Goal: Use online tool/utility: Utilize a website feature to perform a specific function

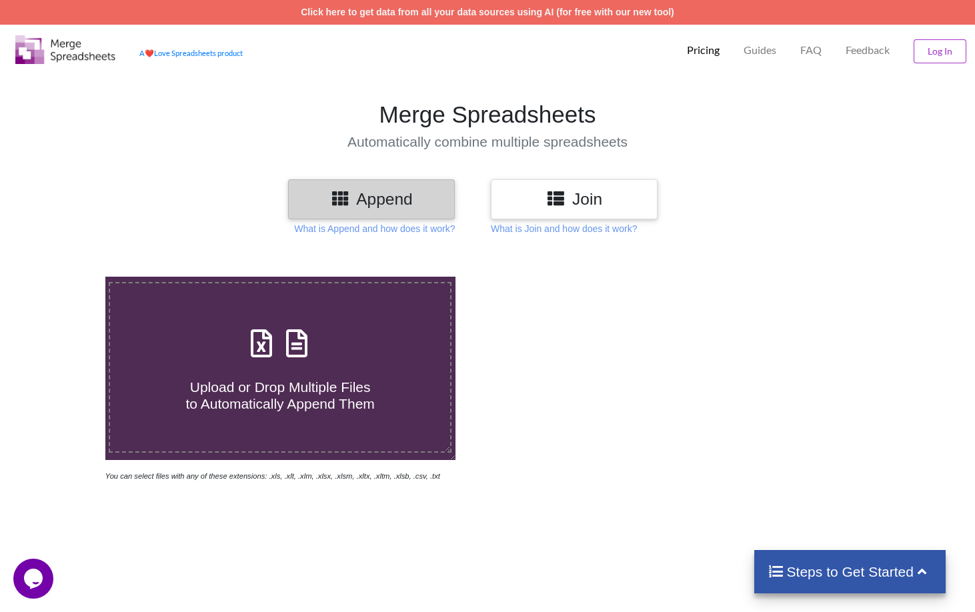
click at [248, 393] on span "Upload or Drop Multiple Files to Automatically Append Them" at bounding box center [280, 395] width 189 height 32
click at [66, 277] on input "Upload or Drop Multiple Files to Automatically Append Them" at bounding box center [66, 277] width 0 height 0
type input "C:\fakepath\somila[DATE]exp1day_.xls"
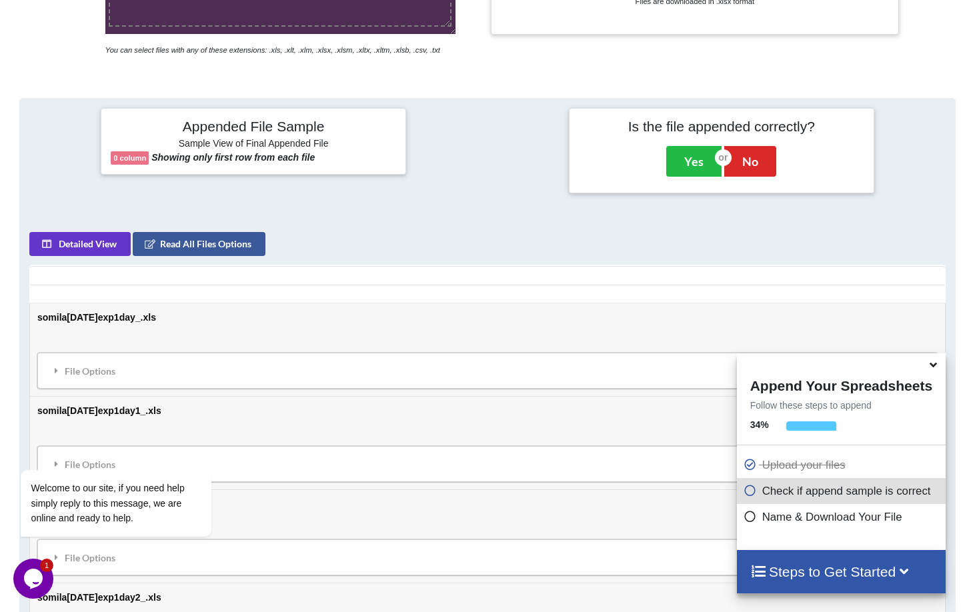
scroll to position [493, 0]
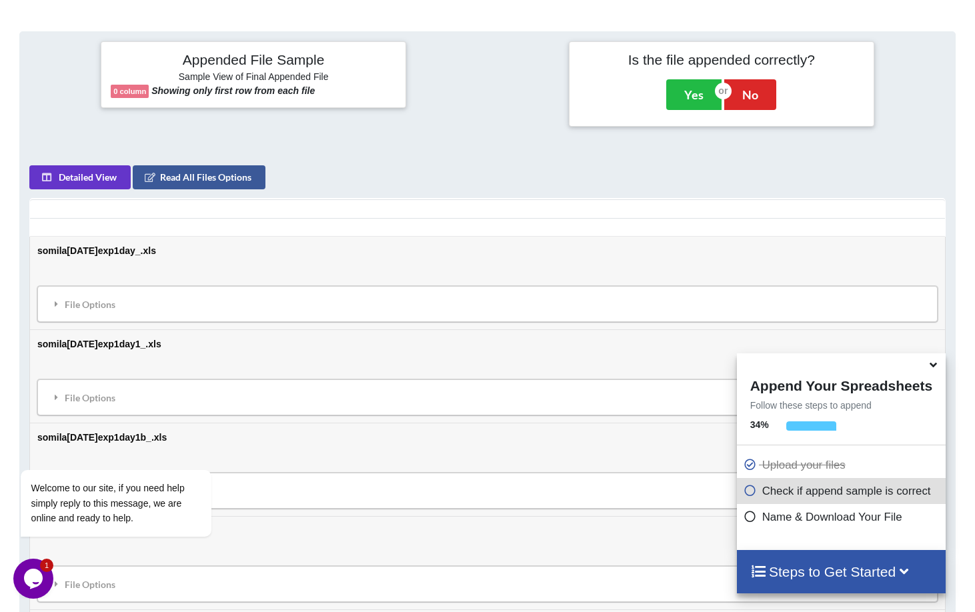
click at [746, 494] on icon at bounding box center [750, 488] width 13 height 11
click at [778, 521] on p "Name & Download Your File" at bounding box center [843, 517] width 199 height 17
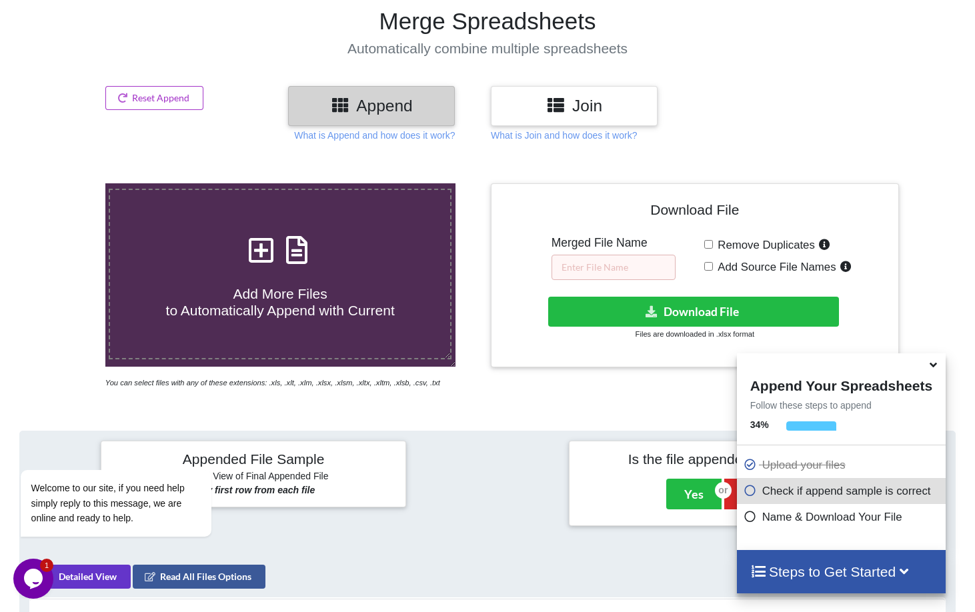
scroll to position [93, 0]
click at [612, 268] on input "text" at bounding box center [614, 267] width 124 height 25
type input "S"
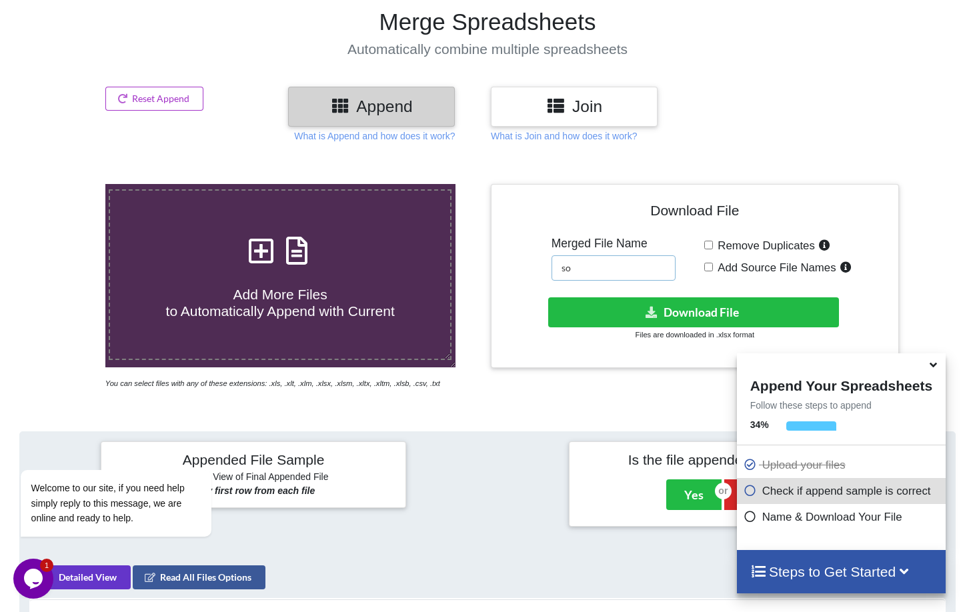
type input "s"
click at [595, 269] on input "Somila September 2025" at bounding box center [614, 267] width 124 height 25
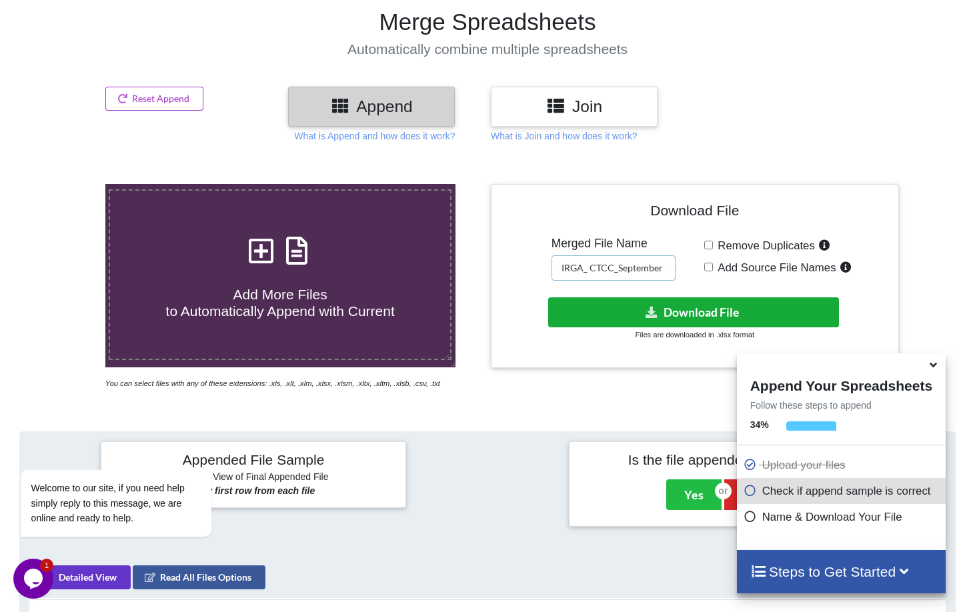
type input "IRGA_ CTCC_September 2025"
click at [693, 308] on button "Download File" at bounding box center [693, 312] width 291 height 30
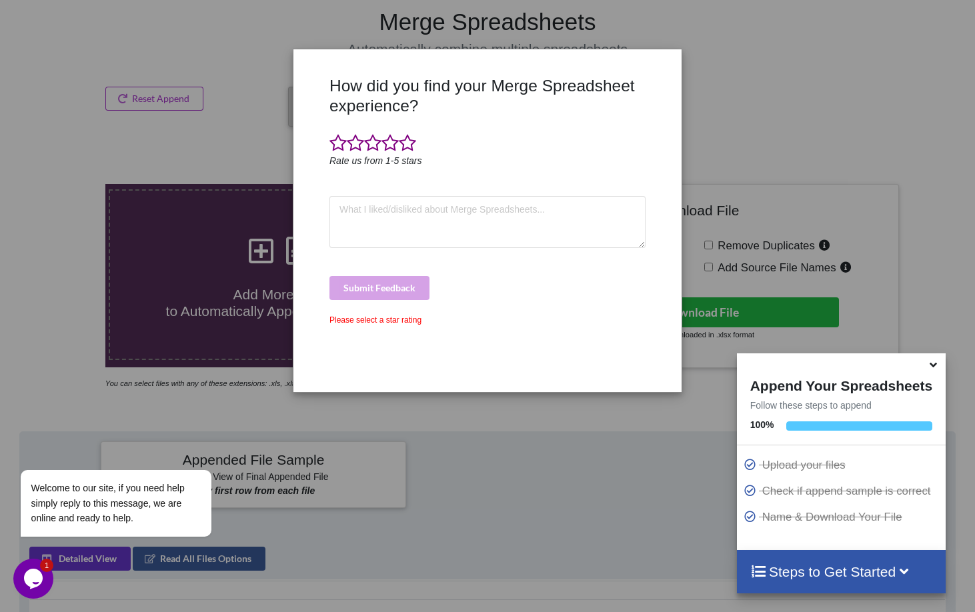
click at [780, 93] on div "How did you find your Merge Spreadsheet experience? Rate us from 1-5 stars Subm…" at bounding box center [487, 306] width 975 height 612
click at [408, 147] on span at bounding box center [407, 143] width 17 height 19
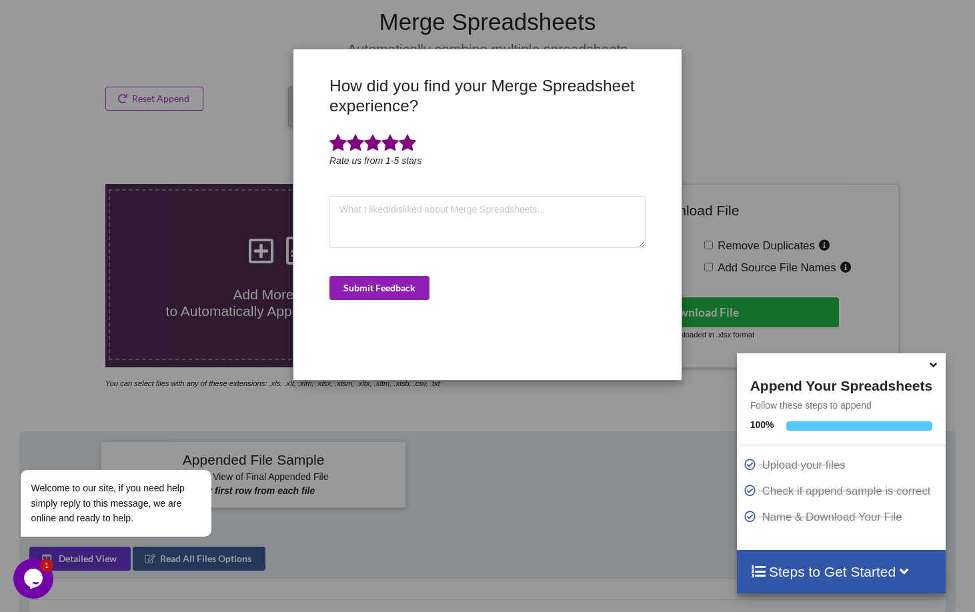
click at [398, 291] on button "Submit Feedback" at bounding box center [379, 288] width 100 height 24
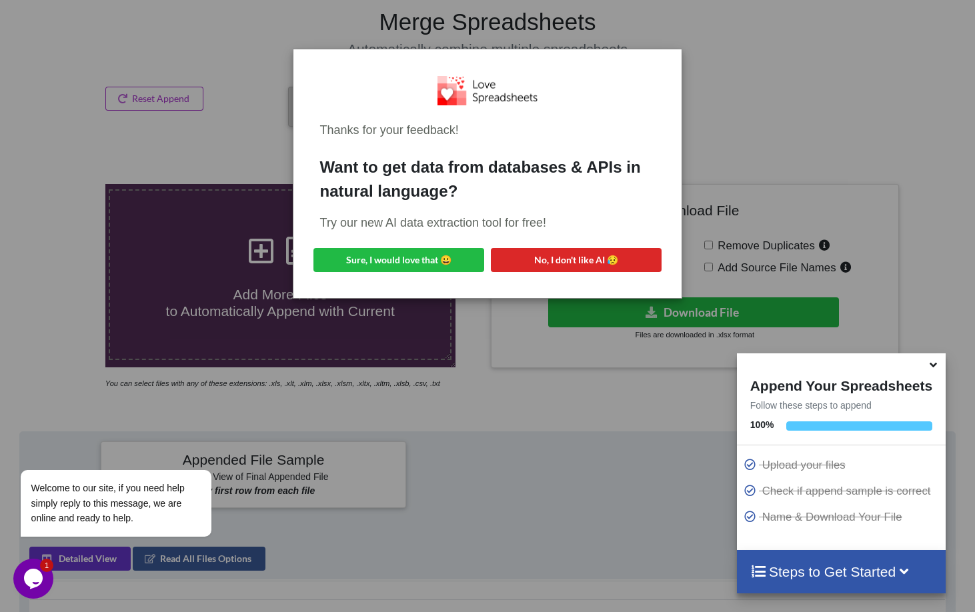
click at [784, 137] on div "Thanks for your feedback! Want to get data from databases & APIs in natural lan…" at bounding box center [487, 306] width 975 height 612
click at [587, 248] on button "No, I don't like AI 😥" at bounding box center [576, 260] width 171 height 24
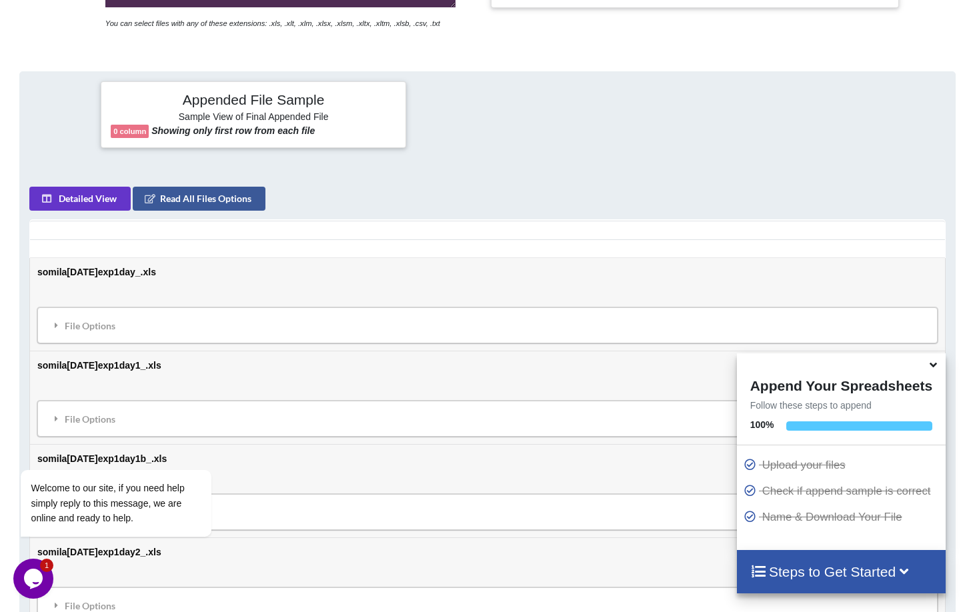
scroll to position [493, 0]
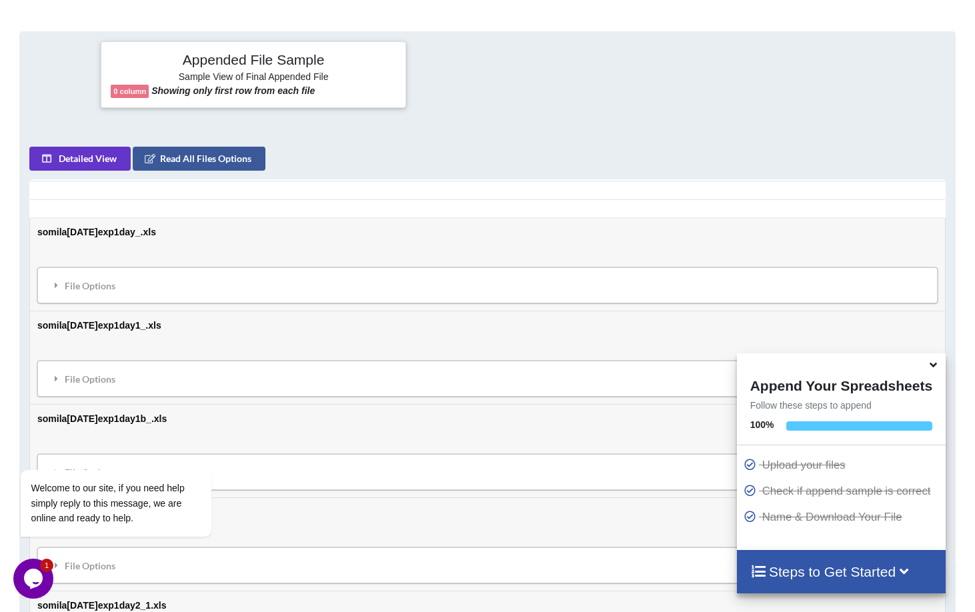
click at [175, 269] on div "File Options Import Other Sheets File Options Delete File Move File Down" at bounding box center [487, 285] width 900 height 36
click at [107, 286] on div "File Options" at bounding box center [487, 285] width 892 height 28
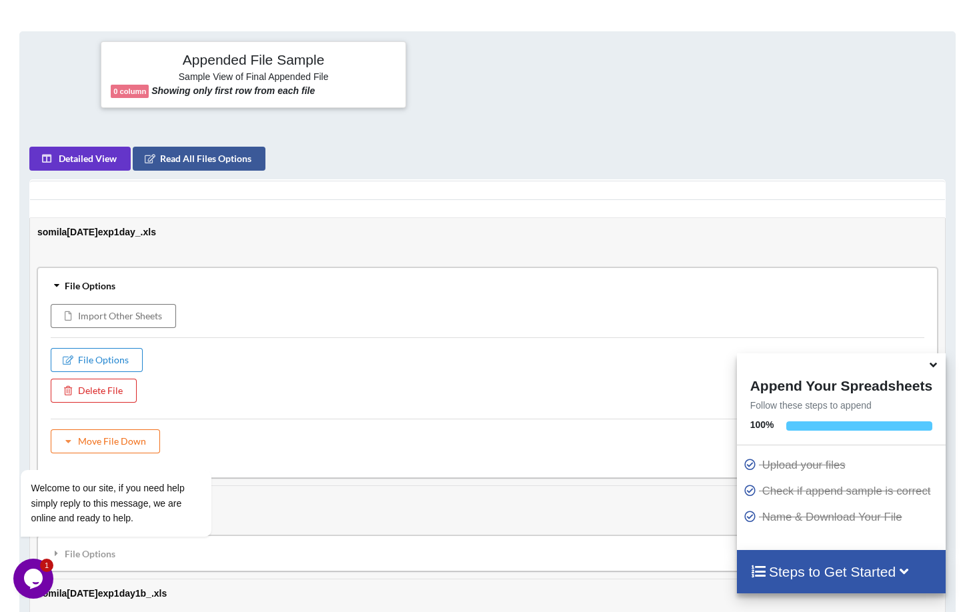
click at [107, 285] on div "File Options" at bounding box center [487, 285] width 892 height 28
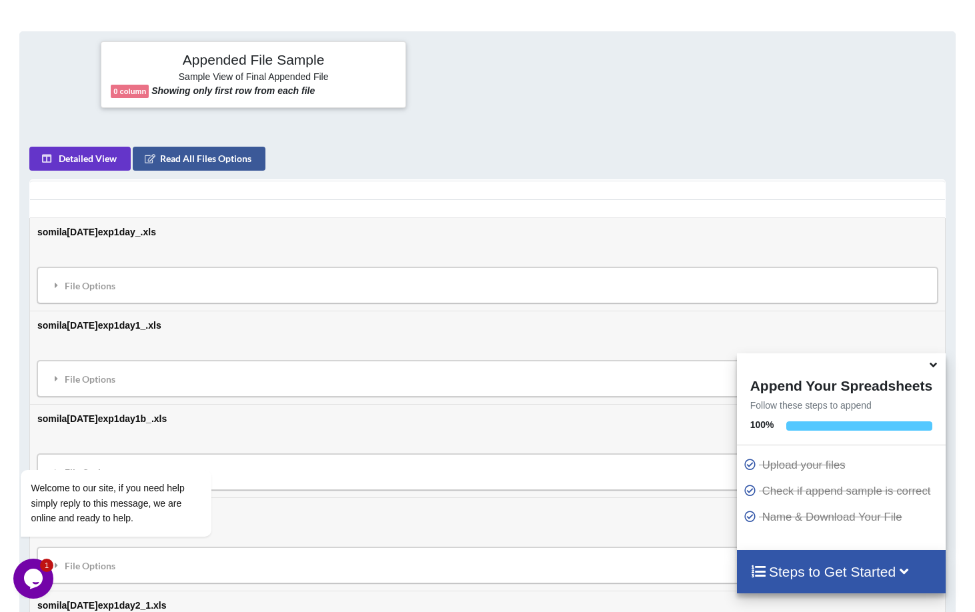
click at [130, 216] on table "somila8sep2025exp1day_.xls File Options Import Other Sheets File Options Delete…" at bounding box center [487, 572] width 916 height 785
click at [479, 160] on div "Detailed View Read All Files Options somila8sep2025exp1day_.xls File Options Im…" at bounding box center [487, 556] width 916 height 818
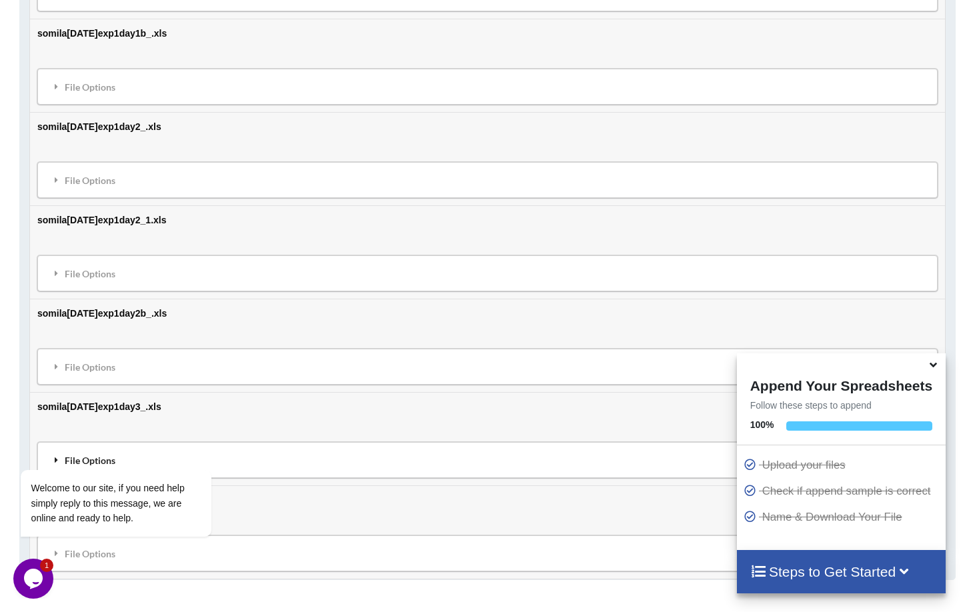
scroll to position [1141, 0]
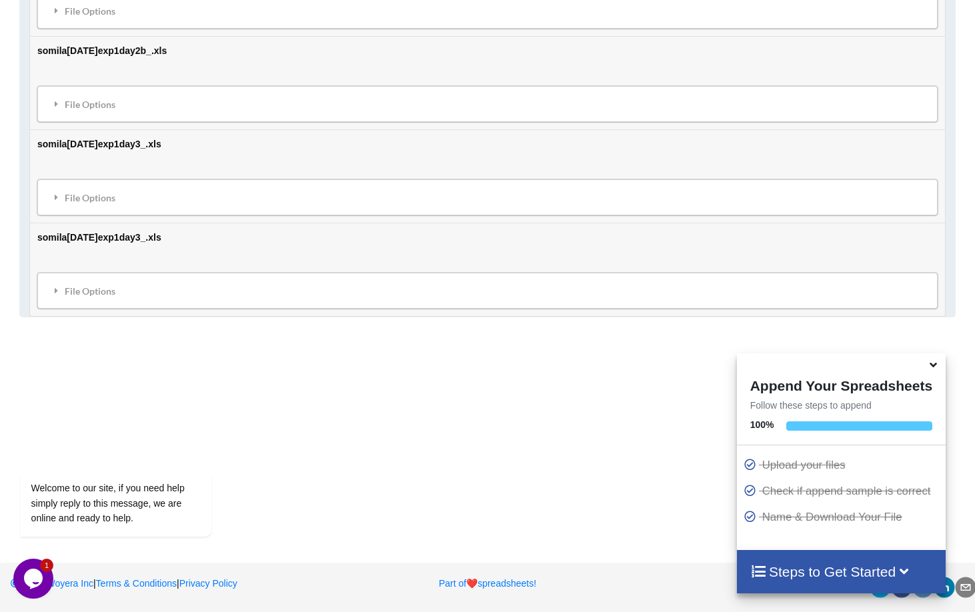
click at [155, 146] on td "somila10sept2025exp1day3_.xls File Options Import Other Sheets File Options Del…" at bounding box center [487, 175] width 915 height 93
click at [137, 235] on td "somila11sept2025exp1day3_.xls File Options Import Other Sheets File Options Del…" at bounding box center [487, 269] width 915 height 93
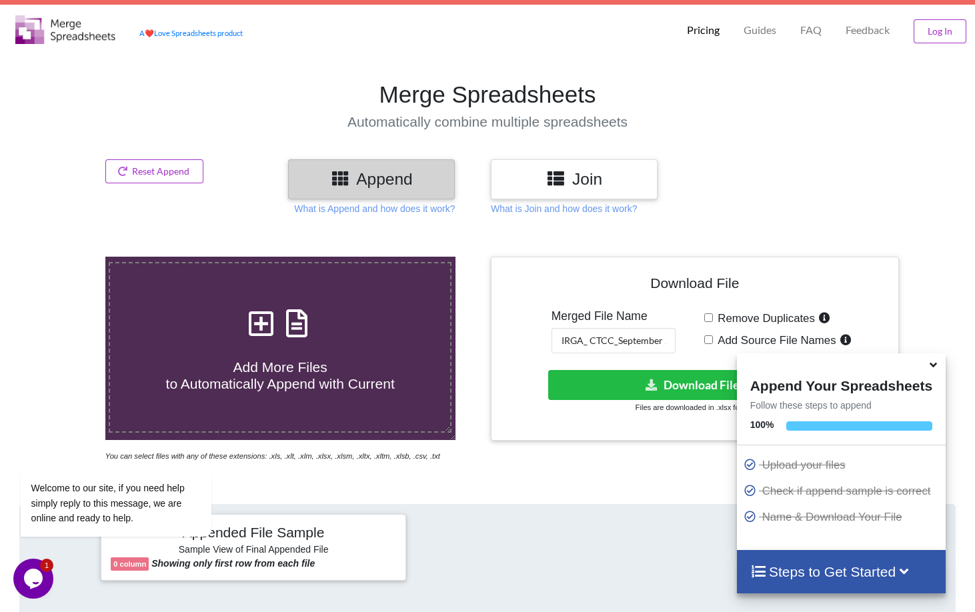
scroll to position [7, 0]
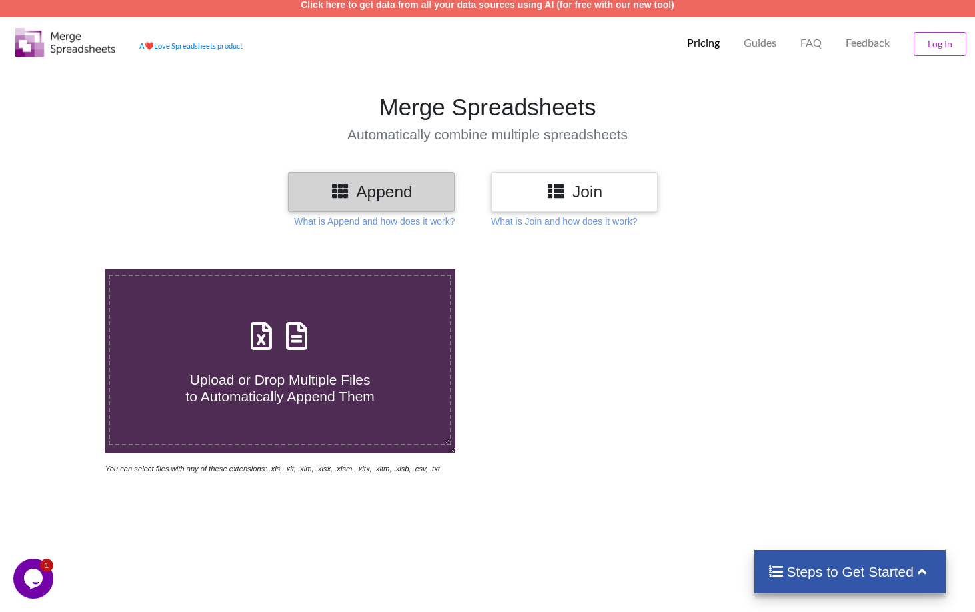
click at [311, 373] on span "Upload or Drop Multiple Files to Automatically Append Them" at bounding box center [280, 388] width 189 height 32
click at [66, 269] on input "Upload or Drop Multiple Files to Automatically Append Them" at bounding box center [66, 269] width 0 height 0
type input "C:\fakepath\somila[DATE]exp1day_.xls"
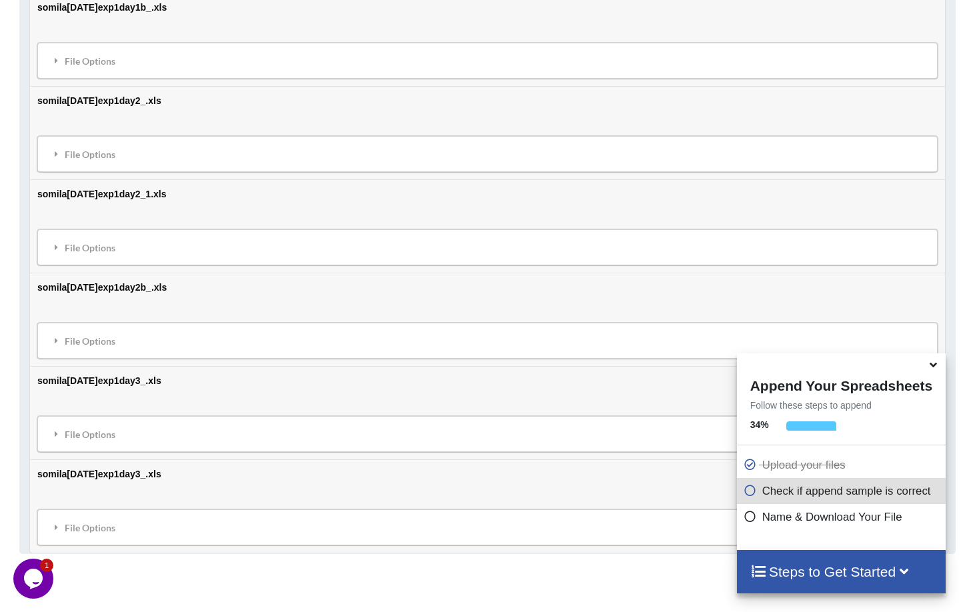
scroll to position [924, 0]
click at [101, 249] on div "File Options" at bounding box center [487, 246] width 892 height 28
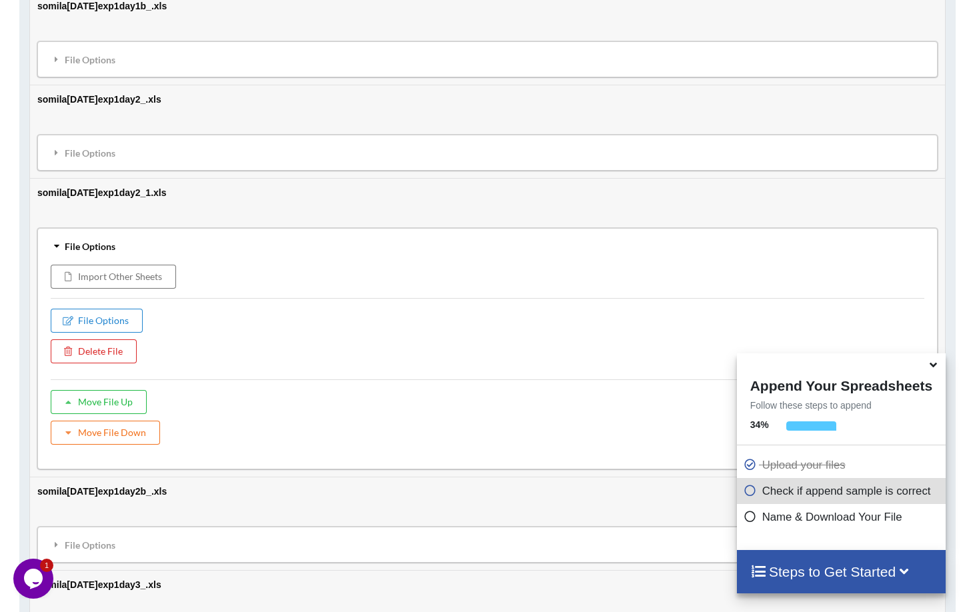
click at [101, 249] on div "File Options" at bounding box center [487, 246] width 892 height 28
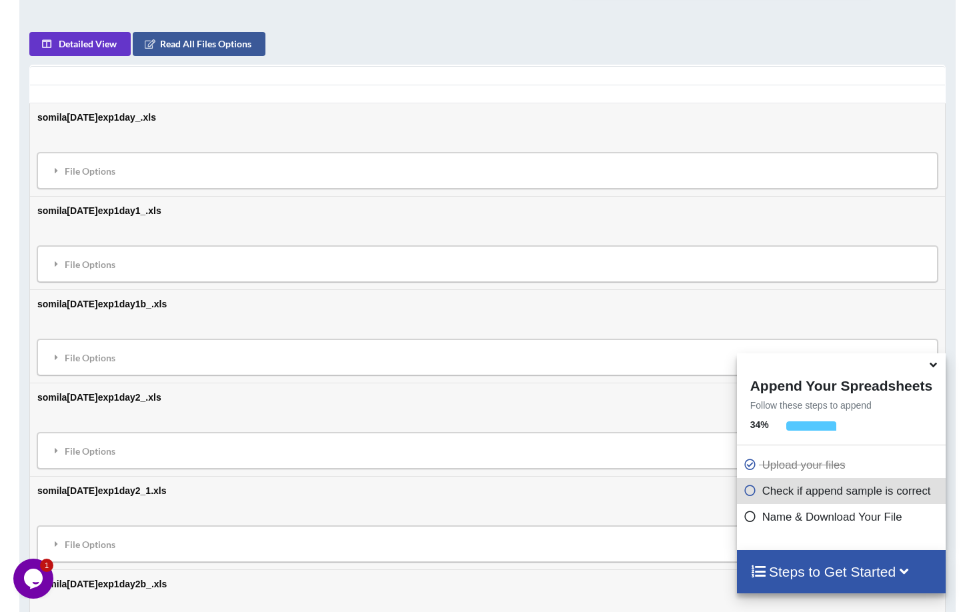
scroll to position [159, 0]
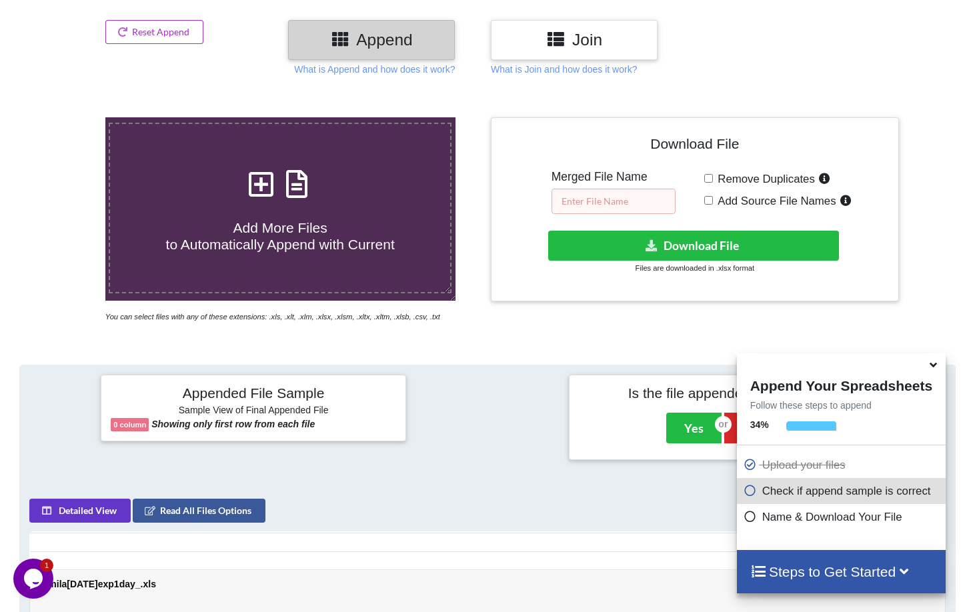
click at [607, 206] on input "text" at bounding box center [614, 201] width 124 height 25
type input "I"
type input "C"
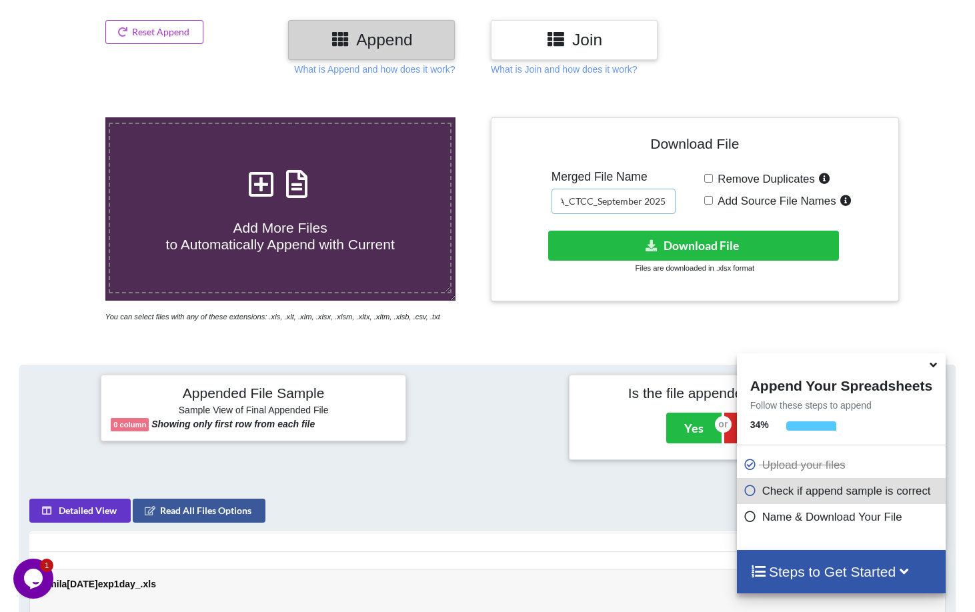
click at [646, 203] on input "IRGA_CTCC_September 2025" at bounding box center [614, 201] width 124 height 25
type input "IRGA_CTCC_September2025"
click at [692, 211] on div "Download File Merged File Name IRGA_CTCC_September2025 Remove Duplicates Add So…" at bounding box center [695, 209] width 388 height 165
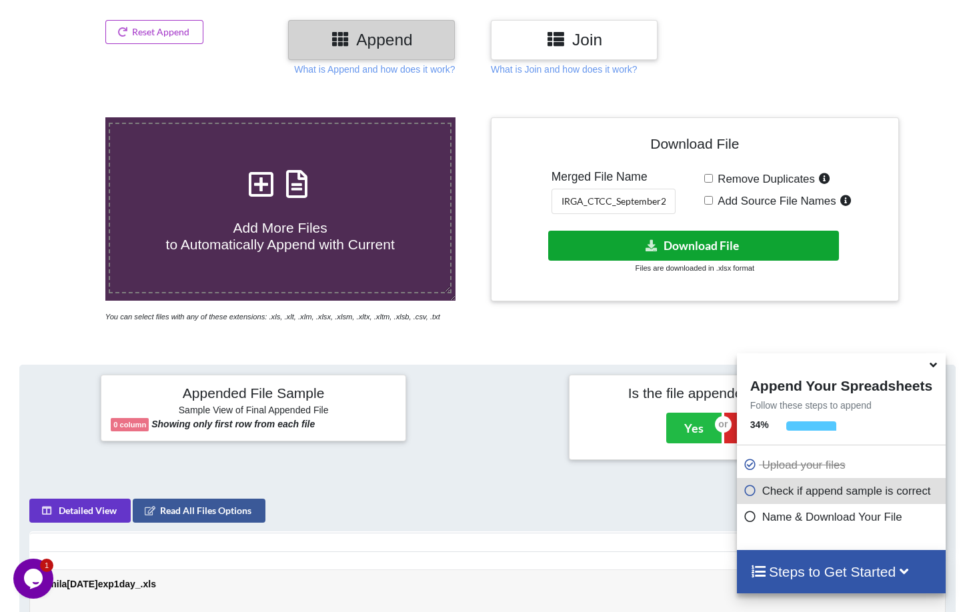
click at [684, 245] on button "Download File" at bounding box center [693, 246] width 291 height 30
